Goal: Task Accomplishment & Management: Use online tool/utility

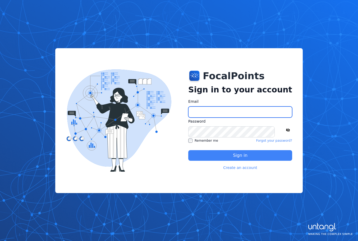
type input "**********"
click at [227, 159] on button "Sign in" at bounding box center [240, 155] width 104 height 11
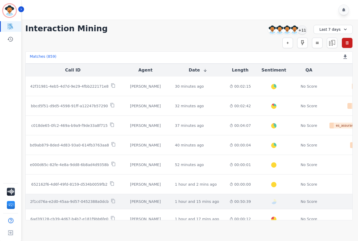
click at [226, 199] on td "00:50:39" at bounding box center [241, 201] width 30 height 15
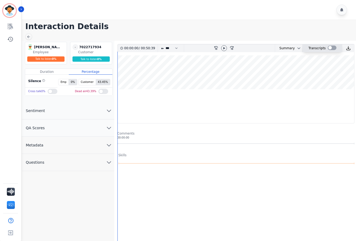
click at [335, 49] on div at bounding box center [332, 48] width 9 height 5
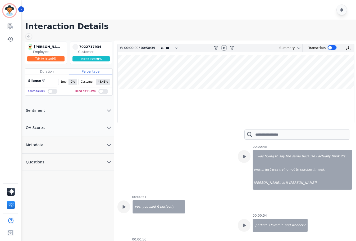
scroll to position [291, 0]
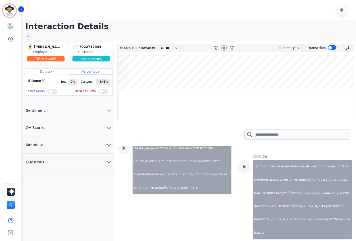
scroll to position [529, 0]
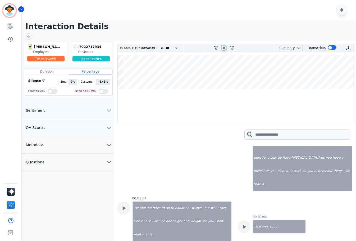
click at [223, 48] on icon at bounding box center [224, 48] width 4 height 4
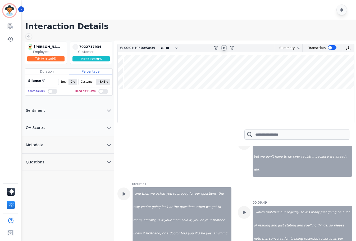
scroll to position [2118, 0]
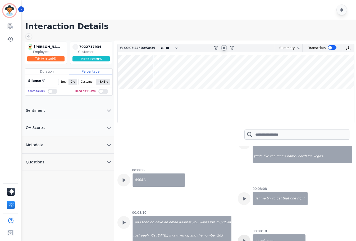
scroll to position [2488, 0]
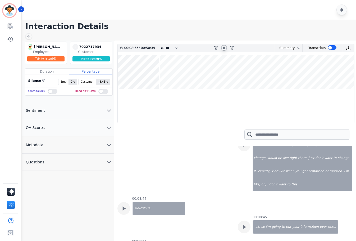
scroll to position [2700, 0]
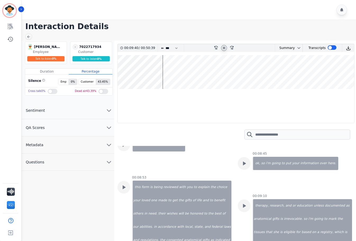
scroll to position [2780, 0]
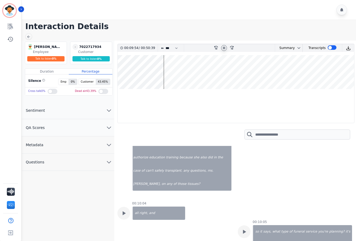
scroll to position [3018, 0]
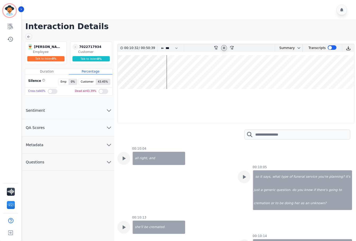
scroll to position [3071, 0]
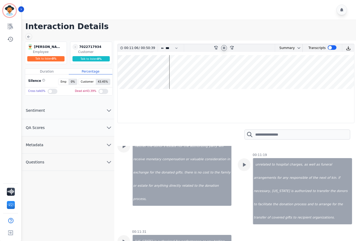
scroll to position [3468, 0]
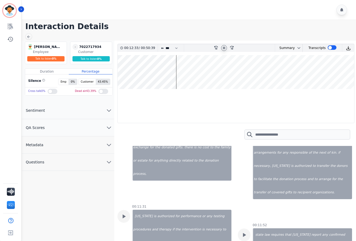
scroll to position [3521, 0]
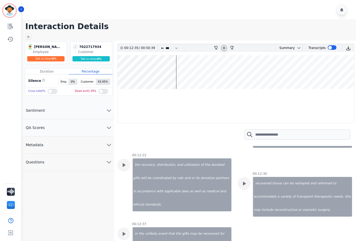
scroll to position [3786, 0]
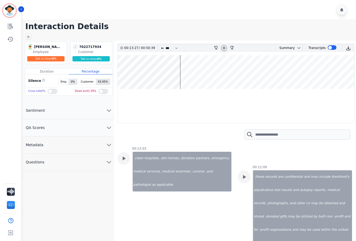
scroll to position [3653, 0]
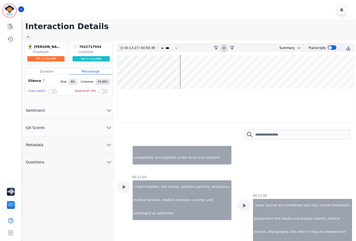
click at [235, 140] on div at bounding box center [236, 134] width 237 height 23
click at [222, 47] on icon at bounding box center [224, 48] width 4 height 4
click at [347, 48] on img at bounding box center [348, 48] width 5 height 5
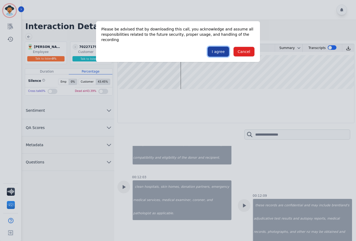
click at [222, 50] on button "I agree" at bounding box center [218, 52] width 21 height 10
